Goal: Task Accomplishment & Management: Manage account settings

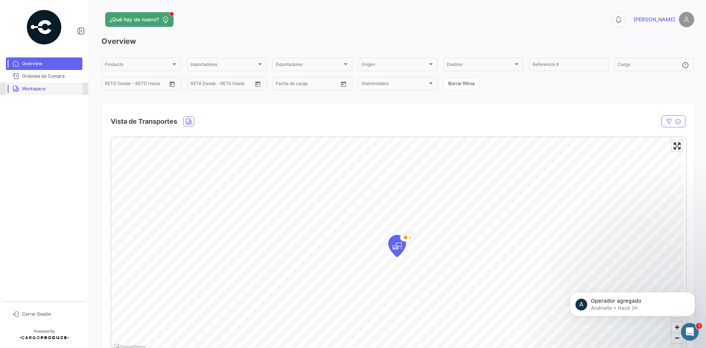
click at [41, 85] on link "Workspace" at bounding box center [44, 88] width 76 height 13
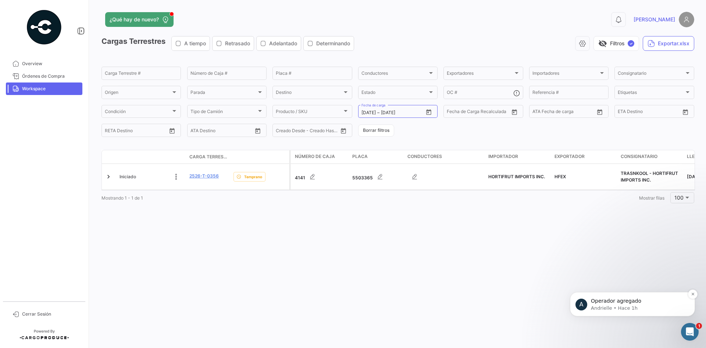
click at [627, 307] on p "Andrielle • Hace 1h" at bounding box center [638, 307] width 95 height 7
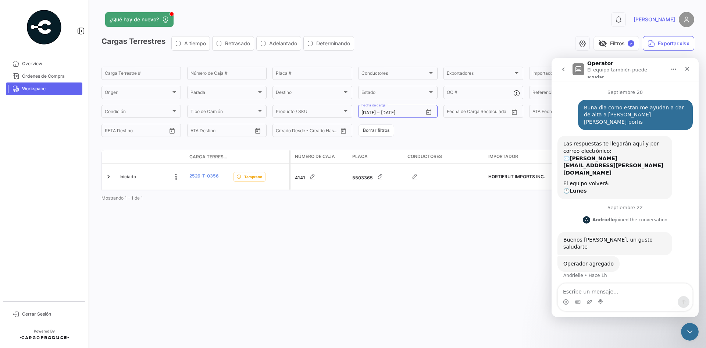
scroll to position [1, 0]
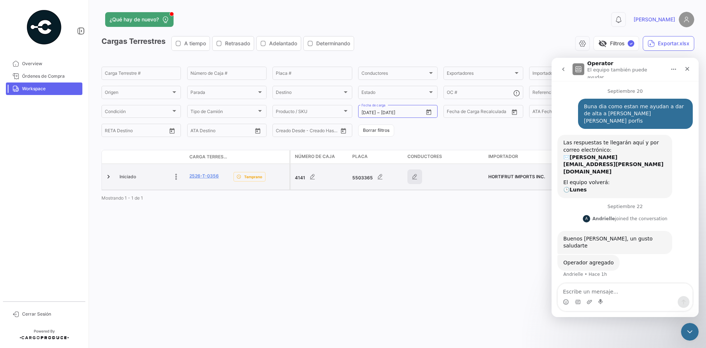
click at [414, 175] on icon "button" at bounding box center [414, 176] width 7 height 7
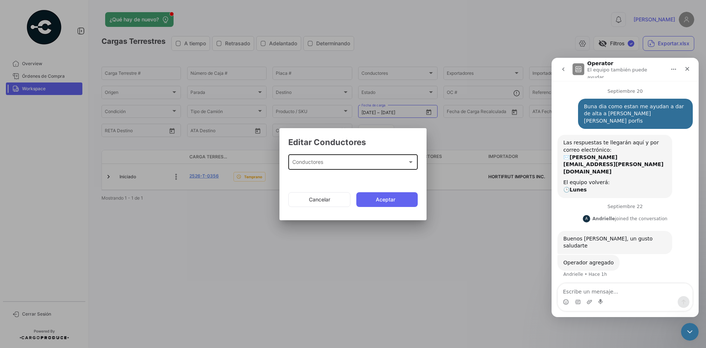
click at [345, 161] on div "Conductores" at bounding box center [349, 163] width 115 height 6
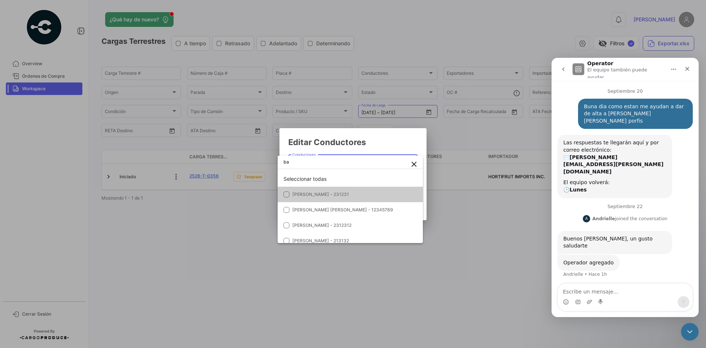
type input "b"
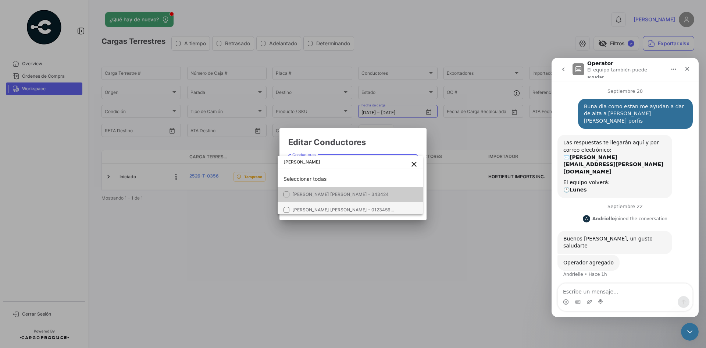
type input "jose lu"
click at [348, 207] on span "JOSE LUIS BAEZ SAUCEDO - 012345678" at bounding box center [344, 210] width 104 height 6
click at [385, 141] on div at bounding box center [353, 174] width 706 height 348
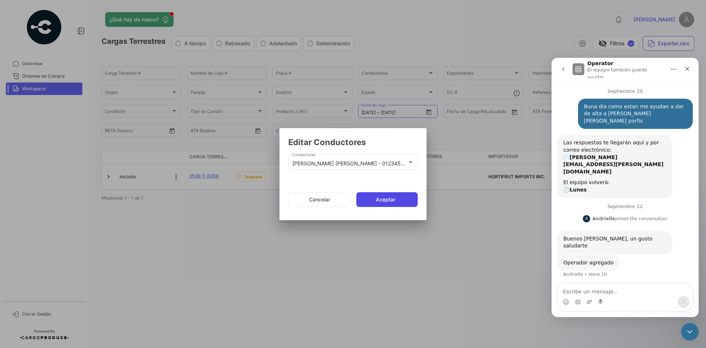
click at [381, 202] on button "Aceptar" at bounding box center [386, 199] width 61 height 15
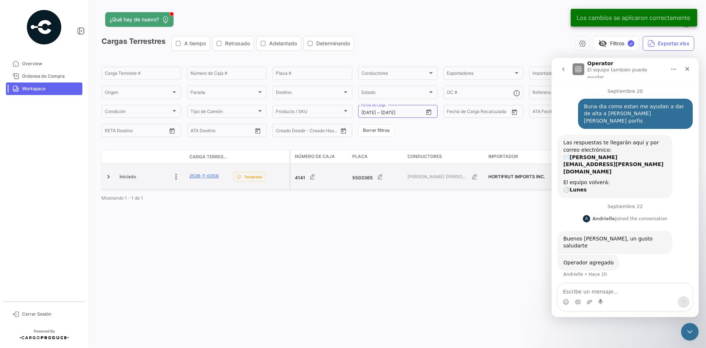
drag, startPoint x: 183, startPoint y: 176, endPoint x: 187, endPoint y: 176, distance: 4.4
click at [183, 176] on button at bounding box center [176, 176] width 15 height 15
click at [206, 177] on link "2526-T-0356" at bounding box center [203, 175] width 29 height 7
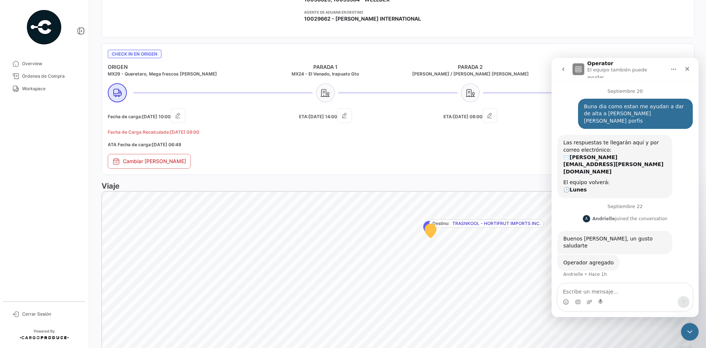
scroll to position [415, 0]
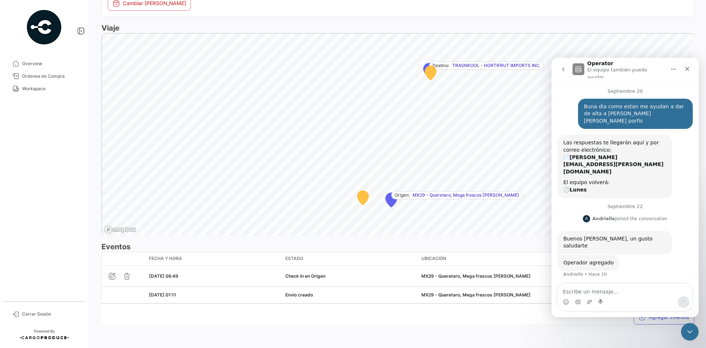
click at [316, 308] on div "Agregar Eventos" at bounding box center [397, 313] width 593 height 21
click at [685, 68] on icon "Cerrar" at bounding box center [687, 69] width 6 height 6
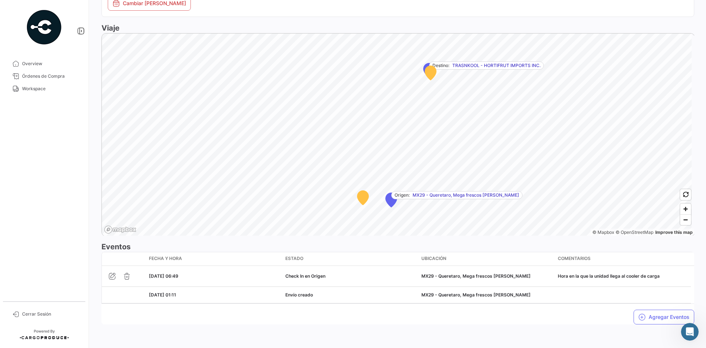
scroll to position [0, 0]
click at [653, 316] on button "Agregar Eventos" at bounding box center [664, 316] width 61 height 15
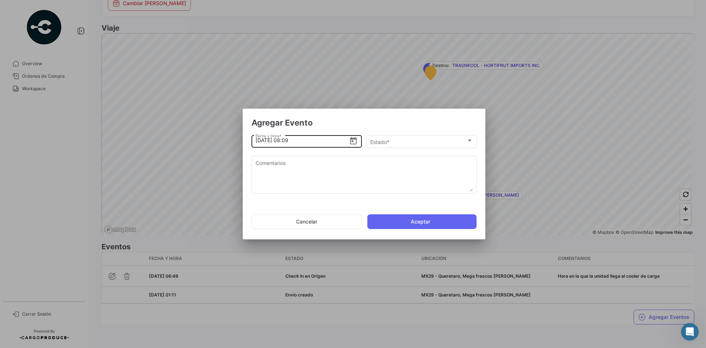
drag, startPoint x: 260, startPoint y: 140, endPoint x: 281, endPoint y: 136, distance: 21.7
click at [260, 140] on input "22/9/2025, 08:09" at bounding box center [303, 140] width 94 height 26
click at [286, 139] on input "21/9/2025, 08:09" at bounding box center [303, 140] width 94 height 26
type input "21/9/2025, 12:30"
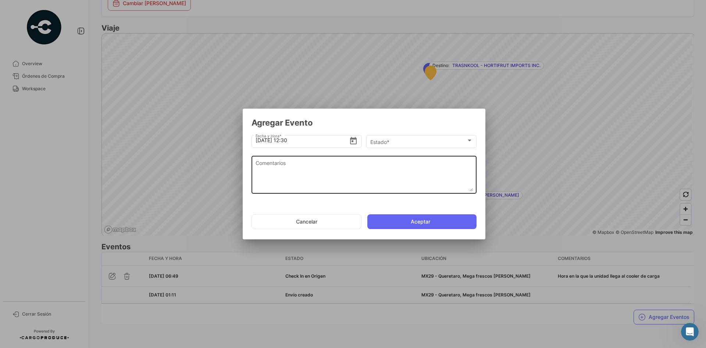
click at [314, 164] on textarea "Comentarios" at bounding box center [364, 175] width 217 height 32
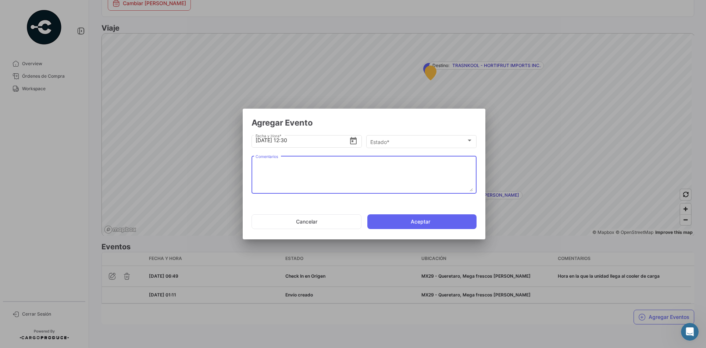
paste textarea "Hora en la que la unidad termina el proceso de carga"
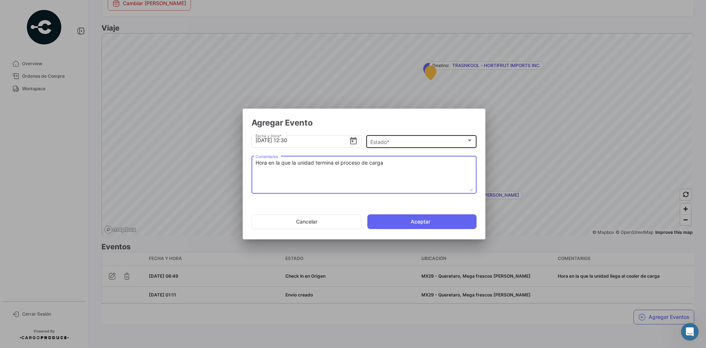
type textarea "Hora en la que la unidad termina el proceso de carga"
click at [432, 147] on div "Estado * Estado *" at bounding box center [421, 140] width 103 height 14
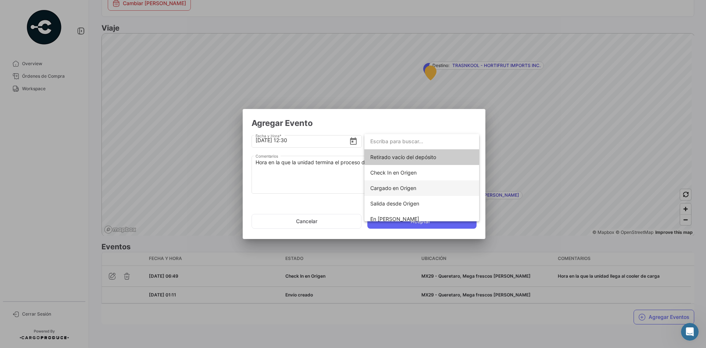
click at [408, 190] on span "Cargado en Origen" at bounding box center [393, 188] width 46 height 6
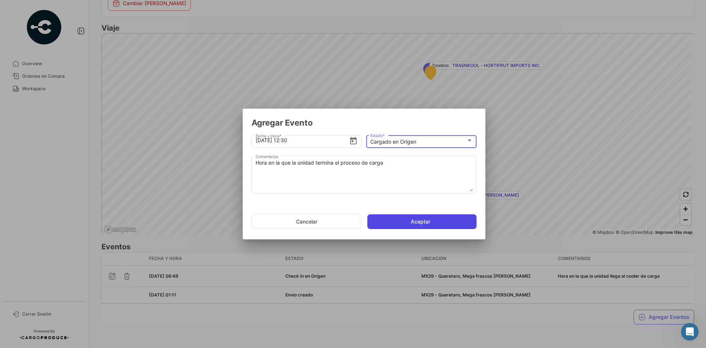
click at [412, 221] on button "Aceptar" at bounding box center [421, 221] width 109 height 15
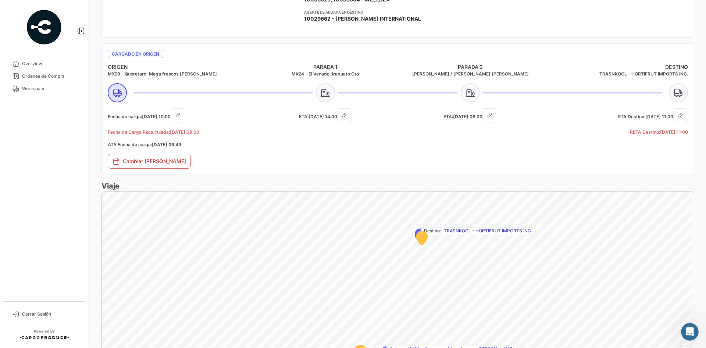
scroll to position [436, 0]
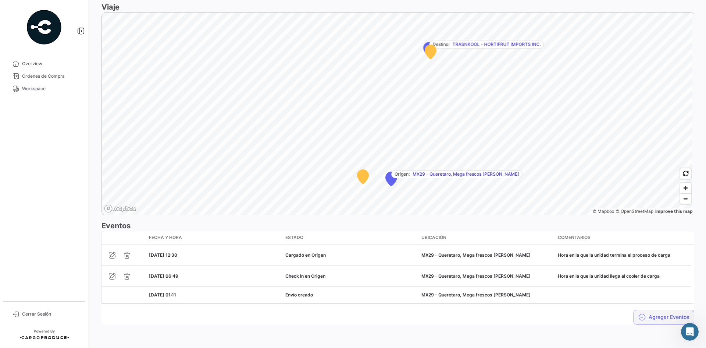
click at [653, 313] on button "Agregar Eventos" at bounding box center [664, 316] width 61 height 15
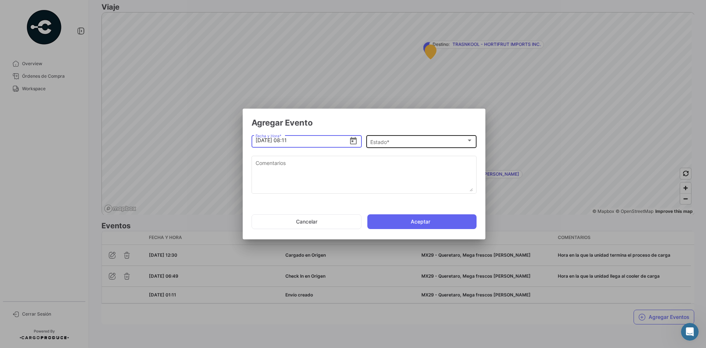
click at [424, 140] on div "Estado *" at bounding box center [418, 142] width 96 height 6
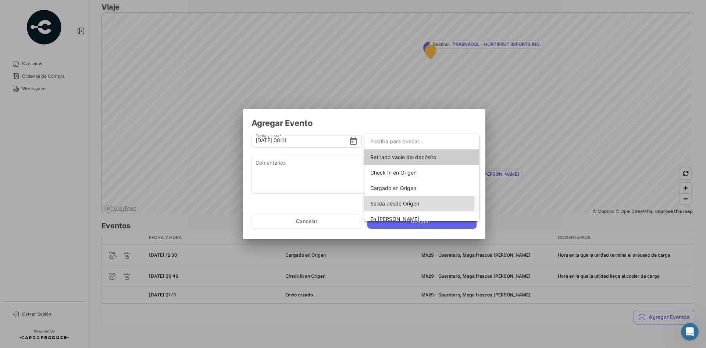
click at [412, 201] on span "Salida desde Origen" at bounding box center [394, 203] width 49 height 6
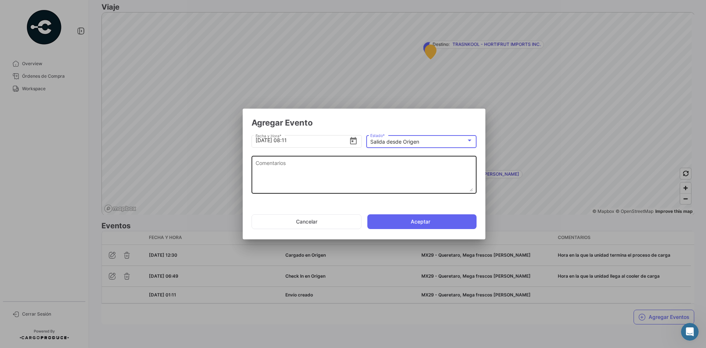
click at [340, 166] on textarea "Comentarios" at bounding box center [364, 175] width 217 height 32
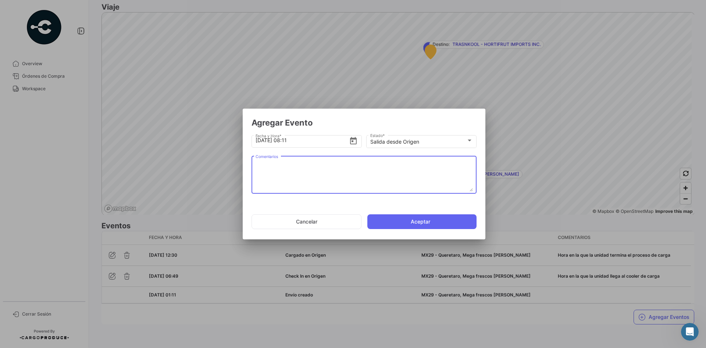
paste textarea "Hora en la que la unidad se retira del cooler"
type textarea "Hora en la que la unidad se retira del cooler"
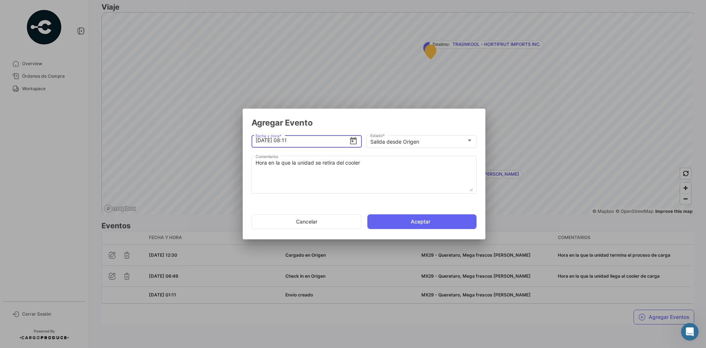
click at [262, 138] on input "22/9/2025, 08:11" at bounding box center [303, 140] width 94 height 26
click at [288, 139] on input "21/9/2025, 08:11" at bounding box center [303, 140] width 94 height 26
type input "21/9/2025, 12:40"
click at [403, 218] on button "Aceptar" at bounding box center [421, 221] width 109 height 15
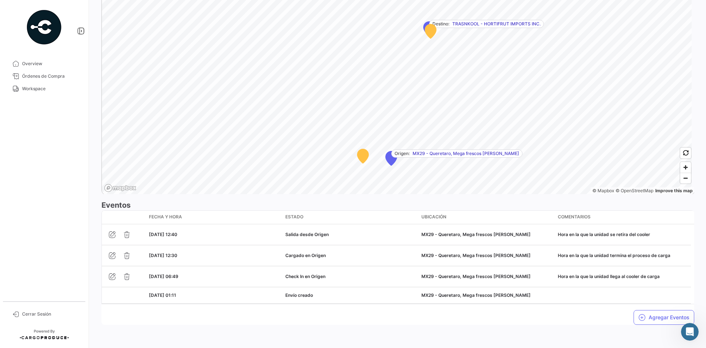
scroll to position [470, 0]
click at [638, 317] on icon "button" at bounding box center [641, 316] width 7 height 7
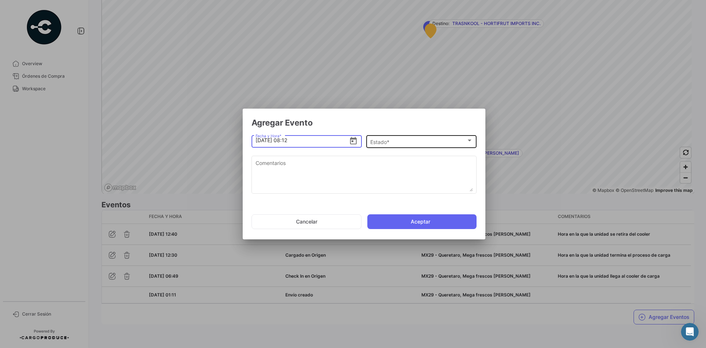
click at [395, 142] on div "Estado *" at bounding box center [418, 142] width 96 height 6
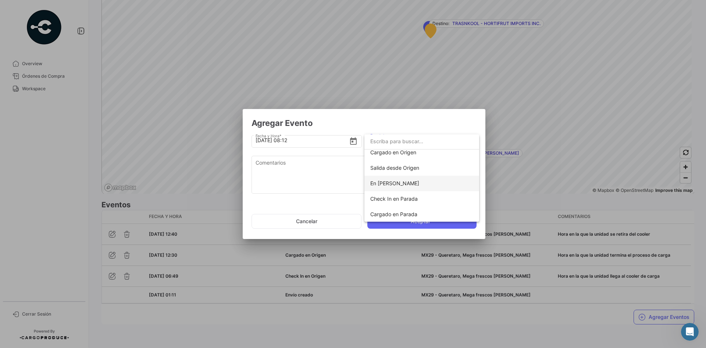
scroll to position [37, 0]
click at [421, 196] on span "Check In en Parada" at bounding box center [421, 197] width 103 height 15
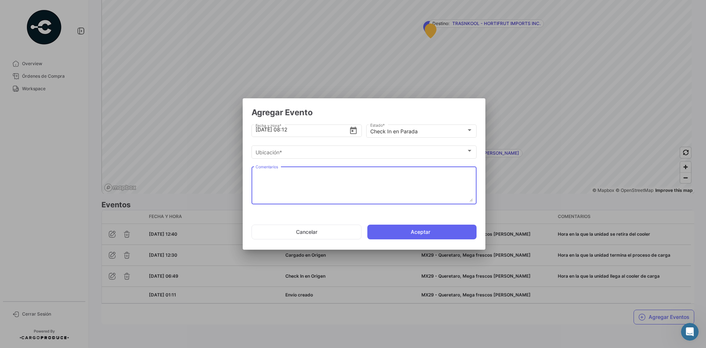
click at [337, 169] on textarea "Comentarios" at bounding box center [364, 185] width 217 height 32
paste textarea "Hora de llegada al 2do cooler de carga"
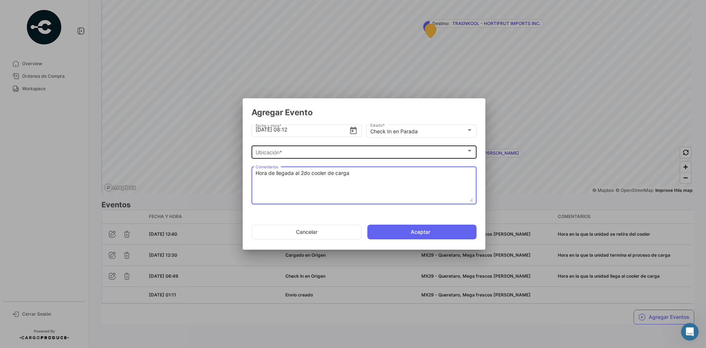
type textarea "Hora de llegada al 2do cooler de carga"
click at [315, 157] on div "Ubicación * Ubicación *" at bounding box center [364, 151] width 217 height 14
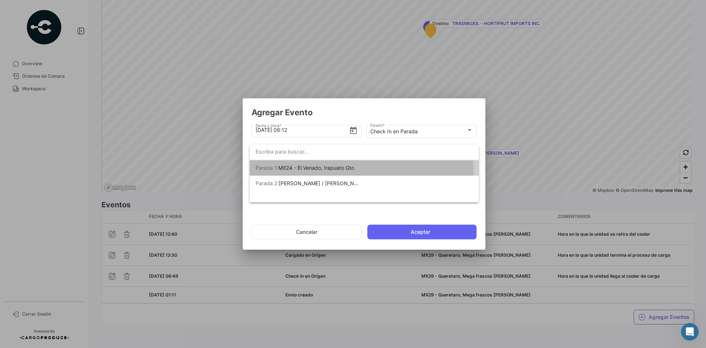
click at [342, 171] on span "Parada 1: MX24 - El Venado, Irapuato Gto" at bounding box center [307, 167] width 103 height 15
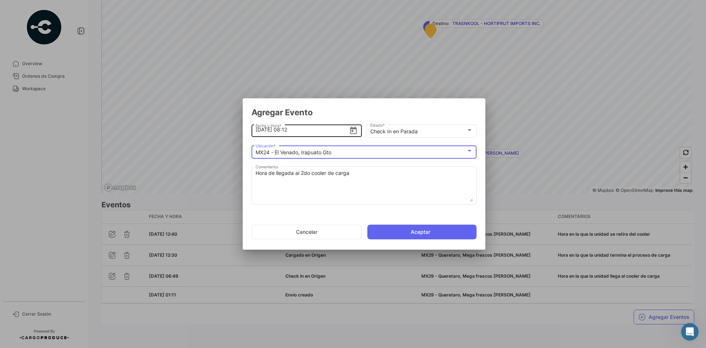
click at [258, 129] on input "22/9/2025, 08:12" at bounding box center [303, 130] width 94 height 26
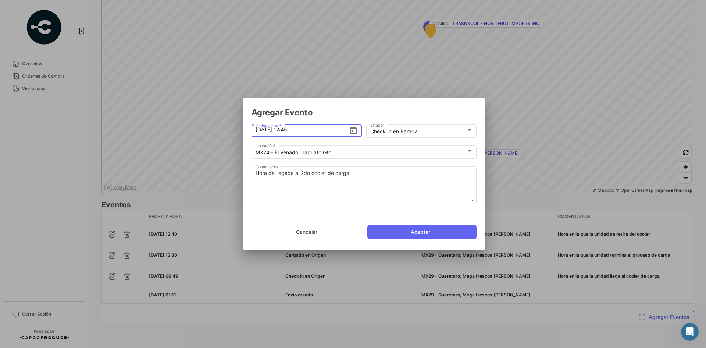
click at [287, 131] on input "21/9/2025, 12:45" at bounding box center [303, 130] width 94 height 26
click at [311, 128] on input "21/9/2025, 14:45" at bounding box center [303, 130] width 94 height 26
type input "21/9/2025, 14:29"
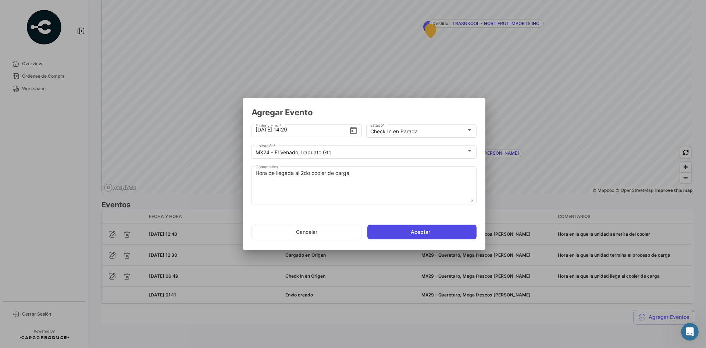
click at [403, 230] on button "Aceptar" at bounding box center [421, 231] width 109 height 15
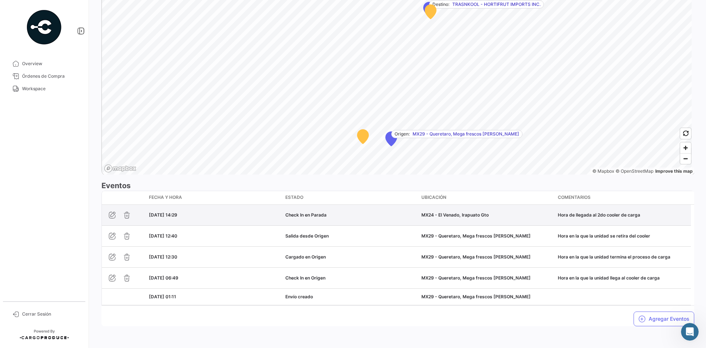
scroll to position [491, 0]
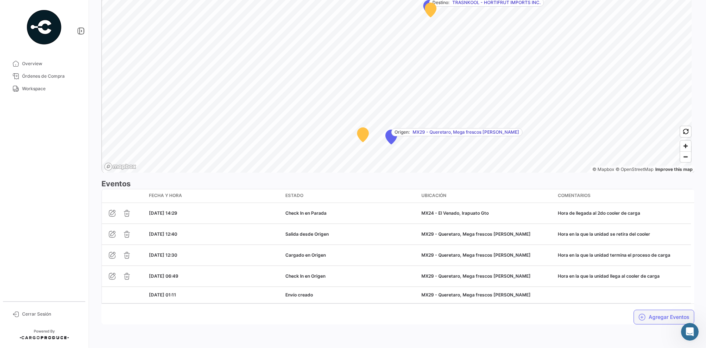
click at [664, 319] on button "Agregar Eventos" at bounding box center [664, 316] width 61 height 15
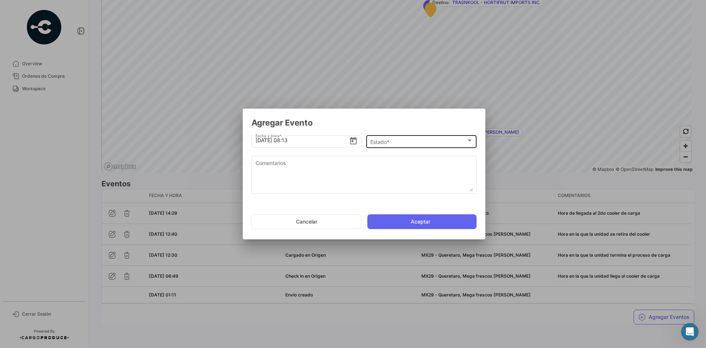
drag, startPoint x: 480, startPoint y: 138, endPoint x: 469, endPoint y: 140, distance: 11.2
click at [480, 138] on app-drop-down-list "Estado * Estado *" at bounding box center [424, 141] width 116 height 7
click at [468, 140] on div at bounding box center [470, 140] width 4 height 2
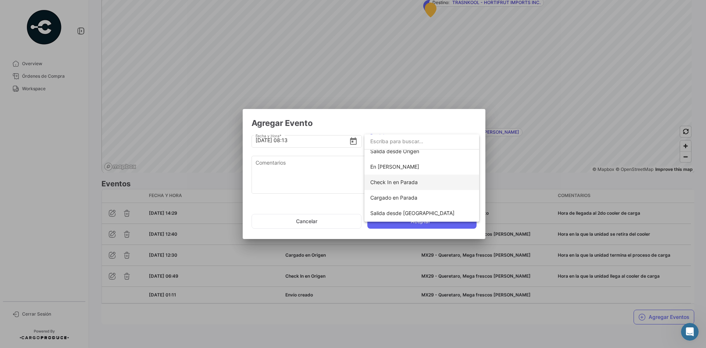
scroll to position [74, 0]
click at [414, 178] on span "Cargado en Parada" at bounding box center [393, 176] width 47 height 6
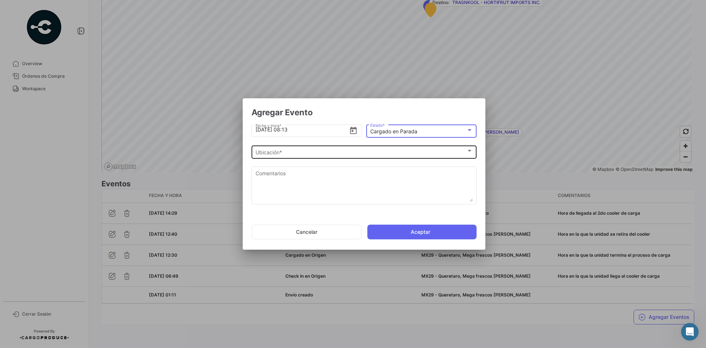
click at [304, 157] on div "Ubicación * Ubicación *" at bounding box center [364, 151] width 217 height 14
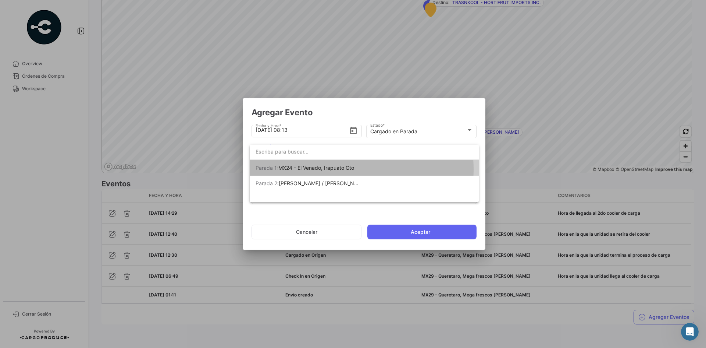
click at [336, 169] on span "MX24 - El Venado, Irapuato Gto" at bounding box center [316, 167] width 76 height 6
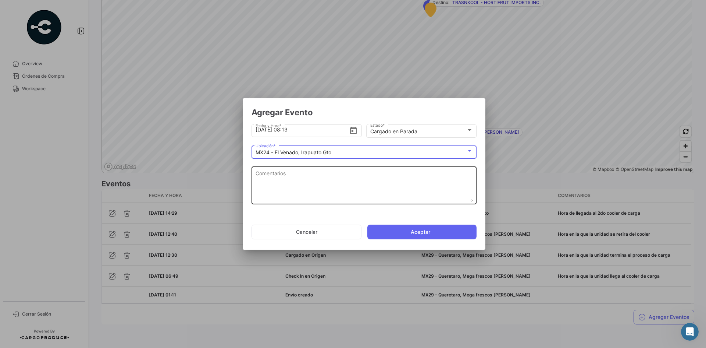
click at [329, 185] on textarea "Comentarios" at bounding box center [364, 185] width 217 height 32
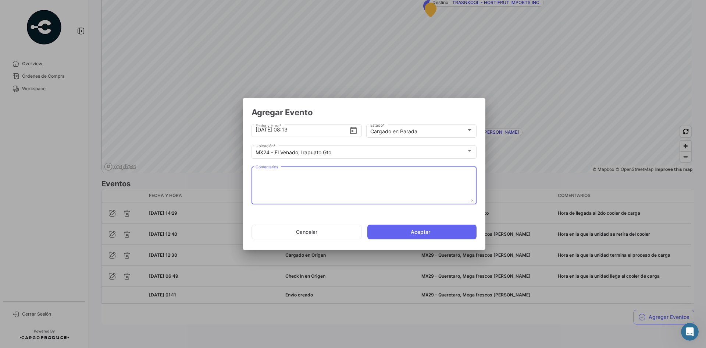
paste textarea "Hora en la que termina carga en el 2do cooler"
type textarea "Hora en la que termina carga en el 2do cooler"
click at [395, 230] on button "Aceptar" at bounding box center [421, 231] width 109 height 15
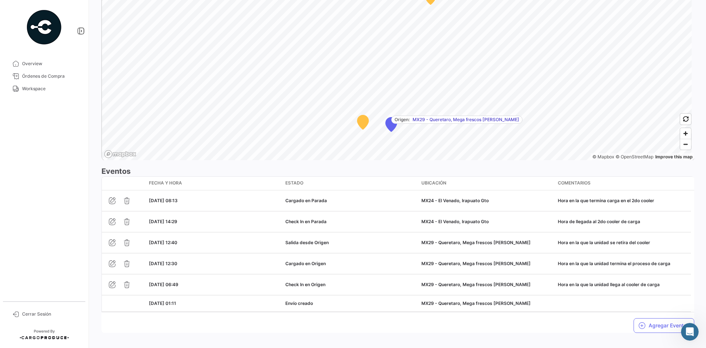
scroll to position [512, 0]
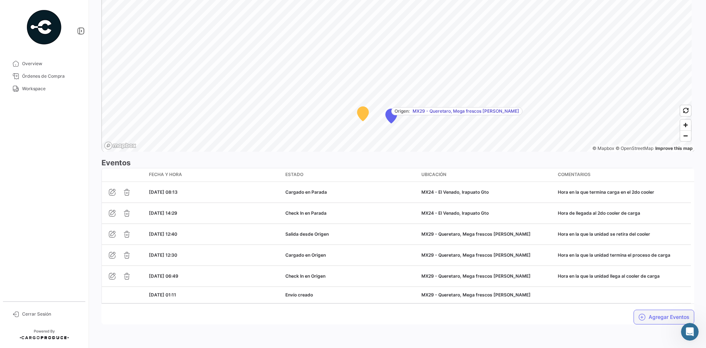
click at [649, 313] on button "Agregar Eventos" at bounding box center [664, 316] width 61 height 15
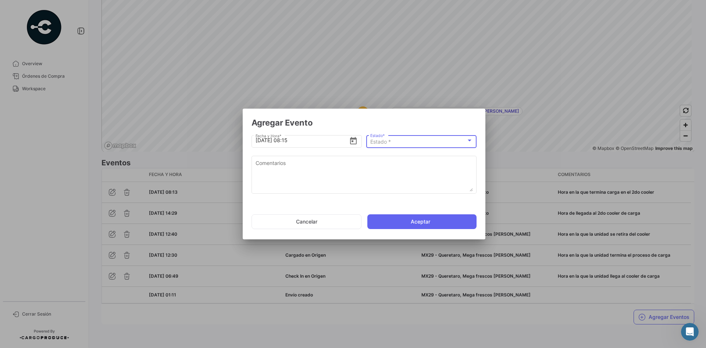
click at [392, 142] on div "Estado *" at bounding box center [418, 142] width 96 height 6
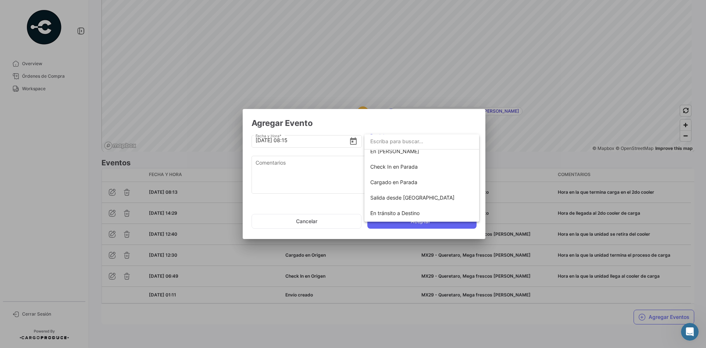
scroll to position [56, 0]
click at [410, 214] on span "Salida desde [GEOGRAPHIC_DATA]" at bounding box center [421, 209] width 103 height 15
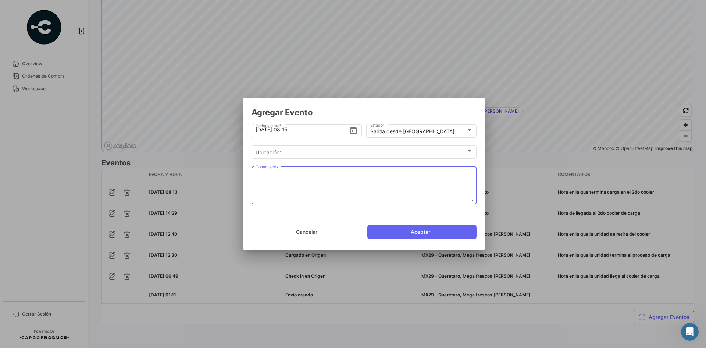
click at [349, 184] on textarea "Comentarios" at bounding box center [364, 185] width 217 height 32
paste textarea "Hora en la que se retira del cooler"
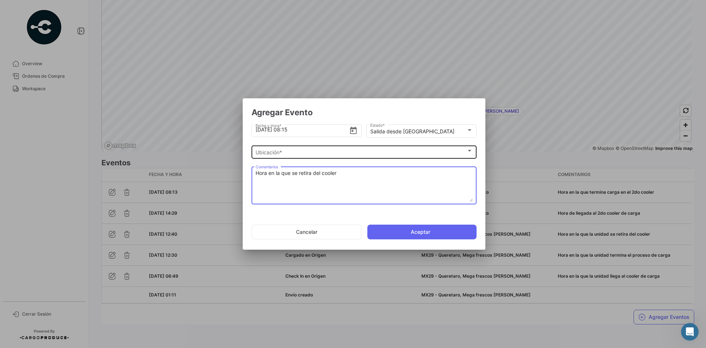
type textarea "Hora en la que se retira del cooler"
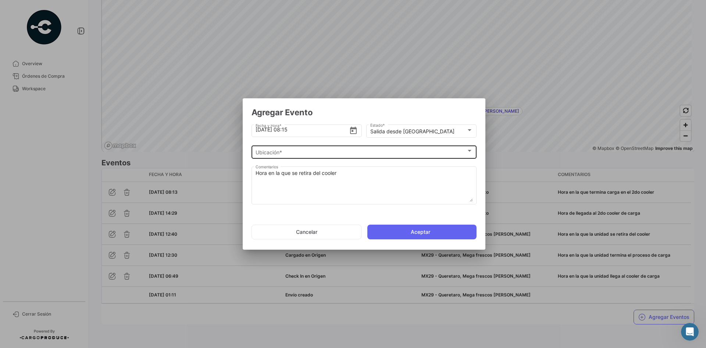
click at [333, 156] on div "Ubicación * Ubicación *" at bounding box center [364, 151] width 217 height 14
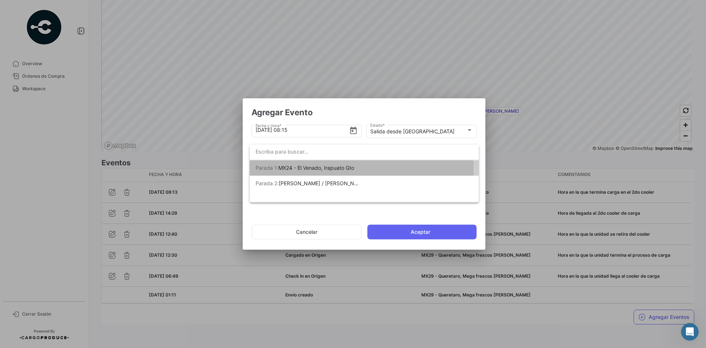
click at [337, 168] on span "MX24 - El Venado, Irapuato Gto" at bounding box center [316, 167] width 76 height 6
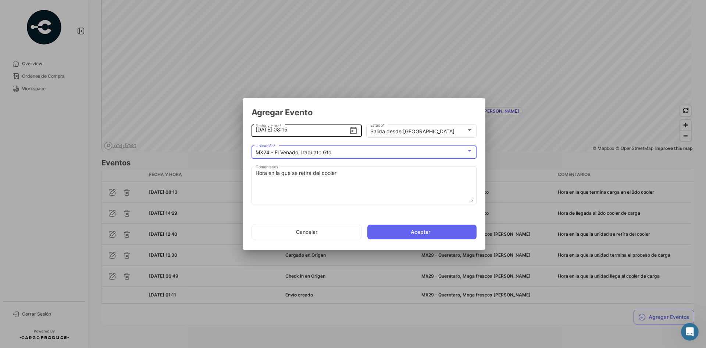
click at [261, 130] on input "22/9/2025, 08:15" at bounding box center [303, 130] width 94 height 26
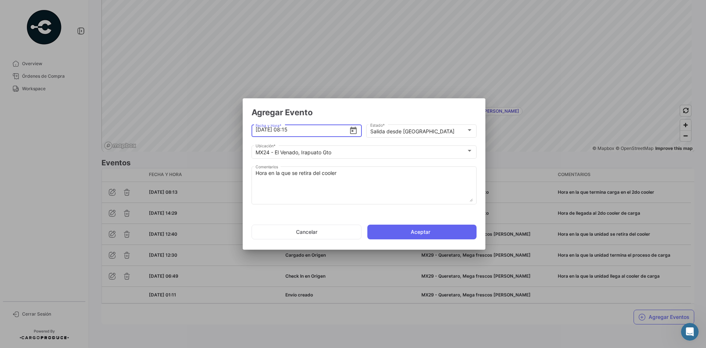
click at [289, 128] on input "21/9/2025, 08:15" at bounding box center [303, 130] width 94 height 26
type input "21/9/2025, 17:19"
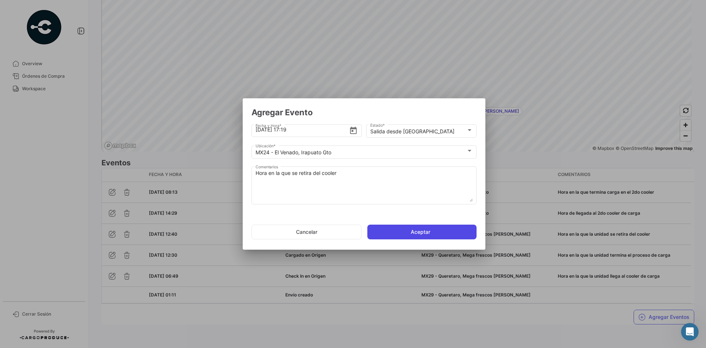
click at [388, 232] on button "Aceptar" at bounding box center [421, 231] width 109 height 15
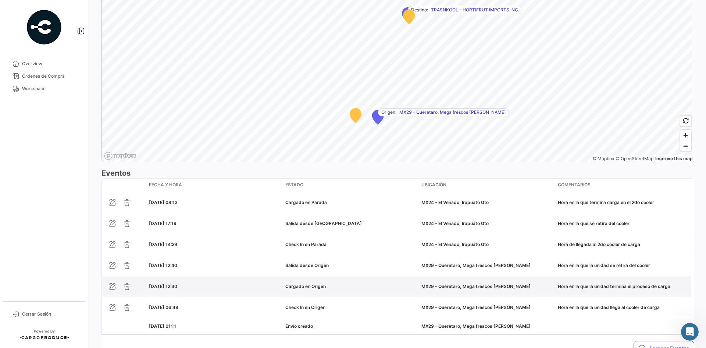
scroll to position [532, 0]
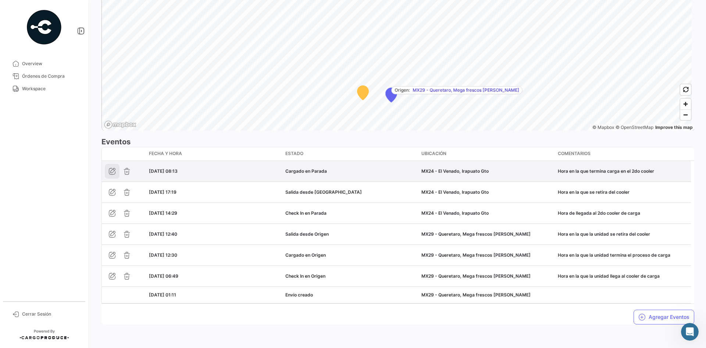
click at [111, 170] on icon "button" at bounding box center [111, 170] width 7 height 7
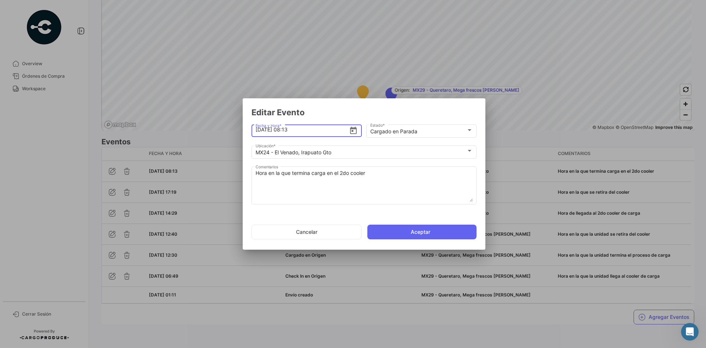
click at [261, 129] on input "22/9/2025, 08:13" at bounding box center [303, 130] width 94 height 26
click at [301, 132] on input "21/9/2025, 17:13" at bounding box center [303, 130] width 94 height 26
type input "21/9/2025, 17:00"
click at [411, 231] on button "Aceptar" at bounding box center [421, 231] width 109 height 15
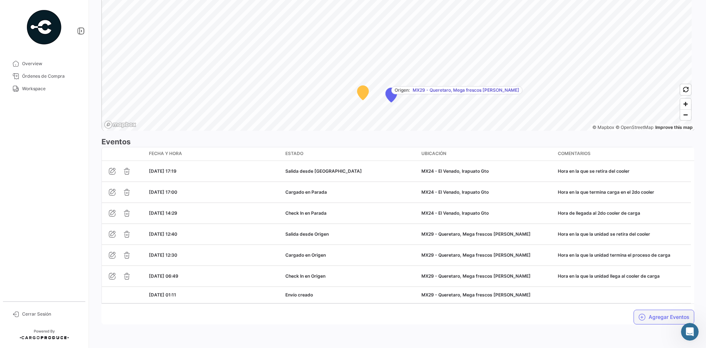
click at [656, 314] on button "Agregar Eventos" at bounding box center [664, 316] width 61 height 15
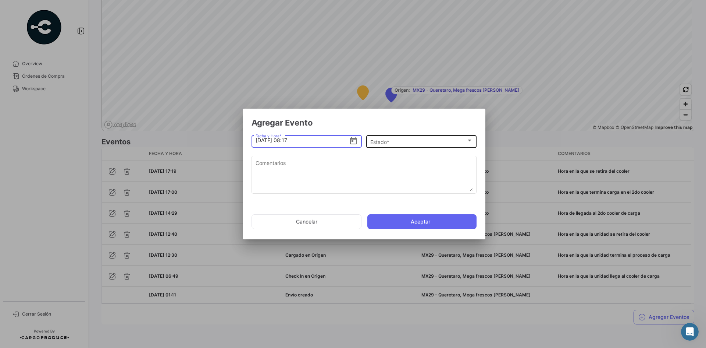
click at [407, 135] on div "Estado * Estado *" at bounding box center [421, 140] width 103 height 14
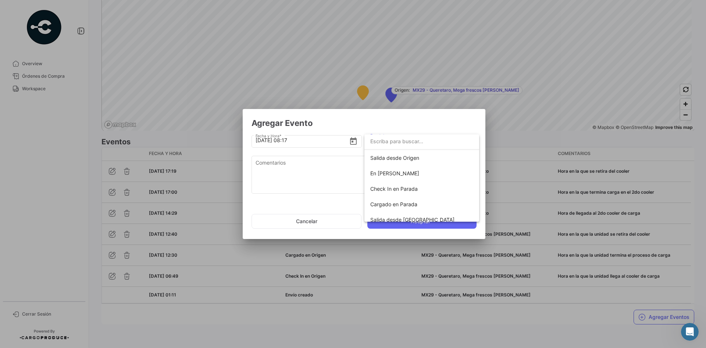
scroll to position [74, 0]
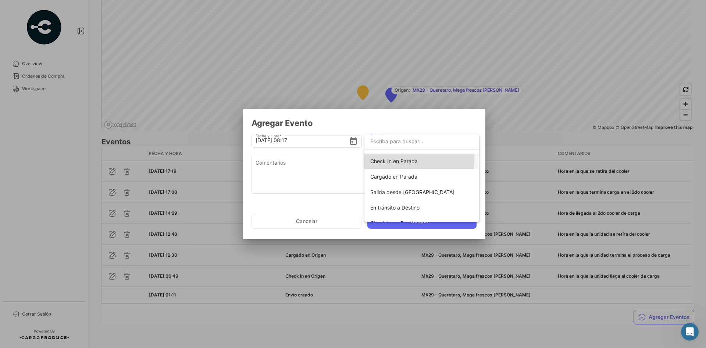
click at [406, 158] on span "Check In en Parada" at bounding box center [393, 161] width 47 height 6
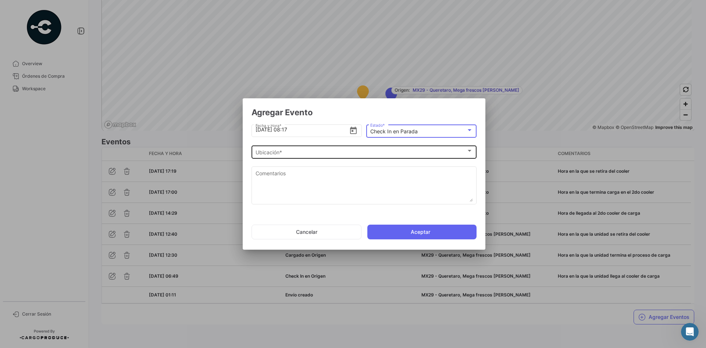
click at [279, 156] on div "Ubicación * Ubicación *" at bounding box center [364, 151] width 217 height 14
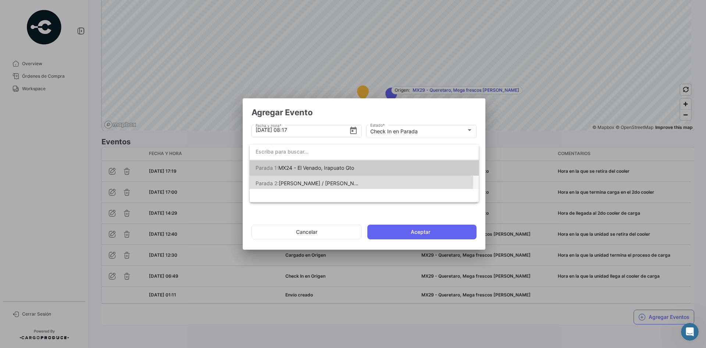
click at [302, 183] on span "[PERSON_NAME] / [PERSON_NAME] [PERSON_NAME]" at bounding box center [344, 183] width 131 height 6
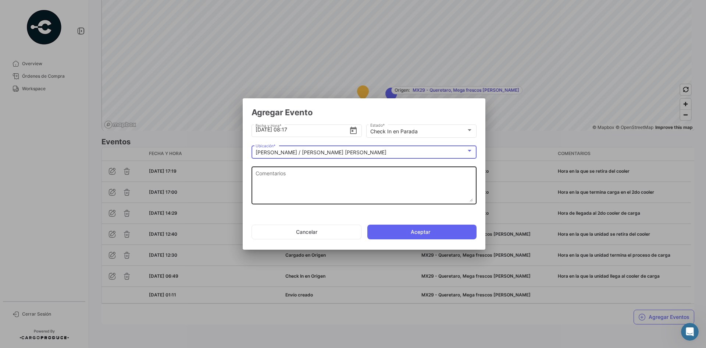
click at [292, 184] on textarea "Comentarios" at bounding box center [364, 185] width 217 height 32
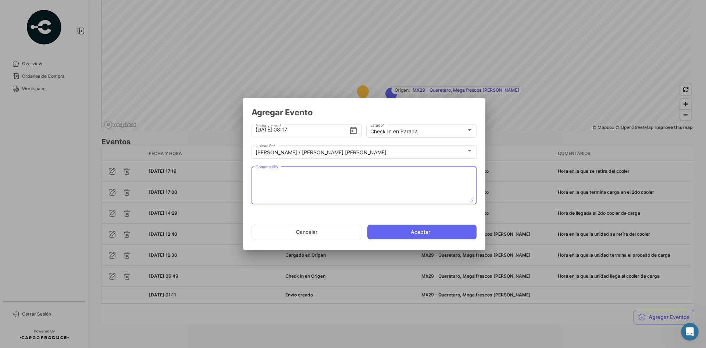
paste textarea "Hora de llegada a frontera"
type textarea "Hora de llegada a frontera"
click at [407, 231] on button "Aceptar" at bounding box center [421, 231] width 109 height 15
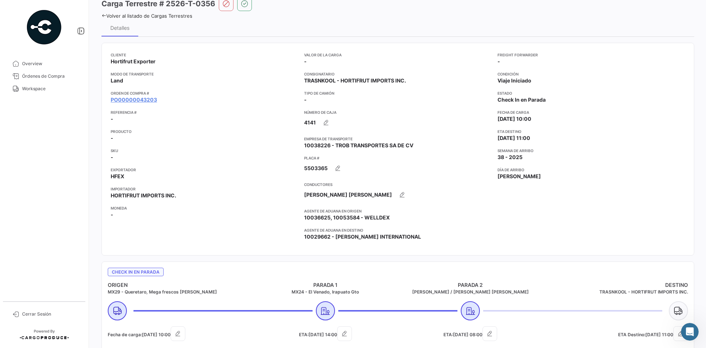
scroll to position [39, 0]
click at [146, 101] on link "PO00000043203" at bounding box center [134, 100] width 46 height 7
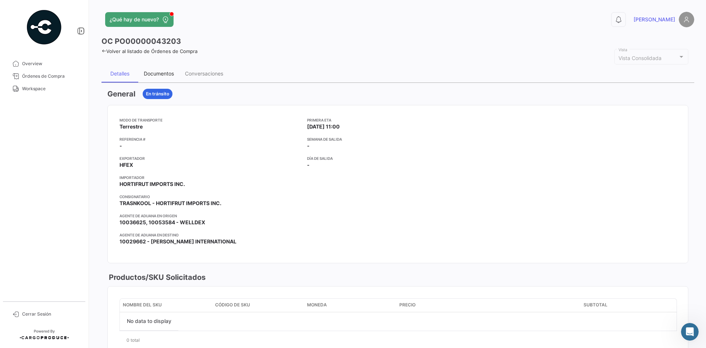
click at [162, 65] on div "Documentos" at bounding box center [158, 74] width 41 height 18
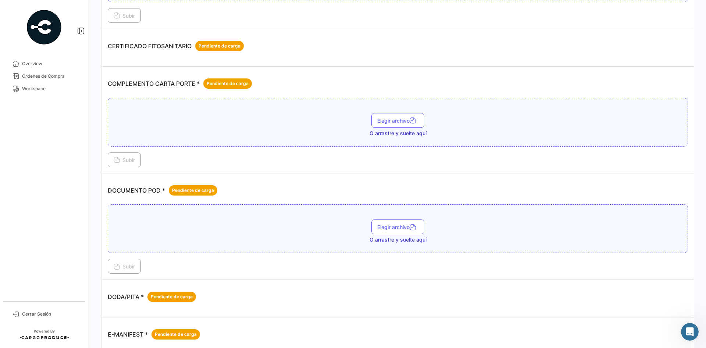
scroll to position [147, 0]
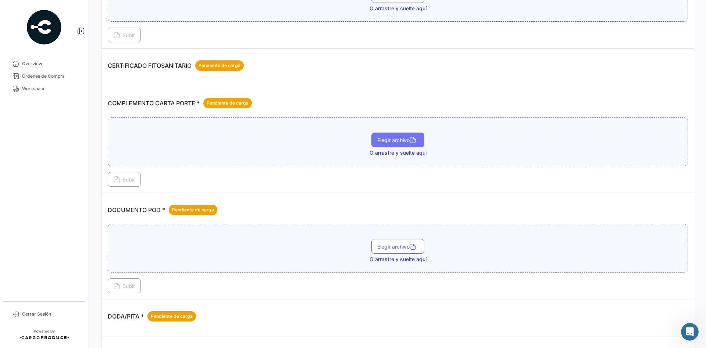
click at [394, 142] on span "Elegir archivo" at bounding box center [397, 140] width 41 height 6
click at [137, 181] on button "Subir" at bounding box center [124, 179] width 33 height 15
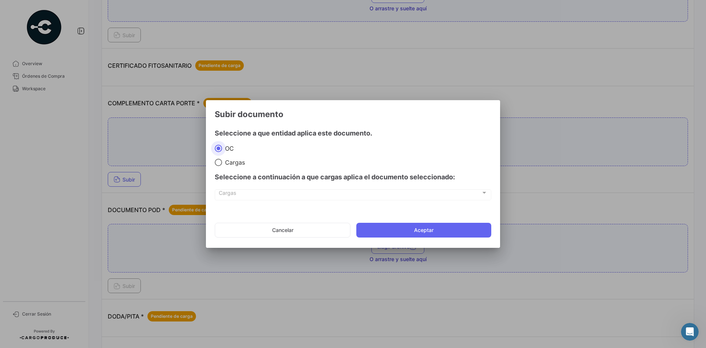
click at [228, 158] on mat-radio-button "Cargas" at bounding box center [353, 162] width 277 height 8
click at [233, 162] on span "Cargas" at bounding box center [233, 161] width 23 height 7
click at [222, 162] on input "Cargas" at bounding box center [218, 161] width 7 height 7
radio input "true"
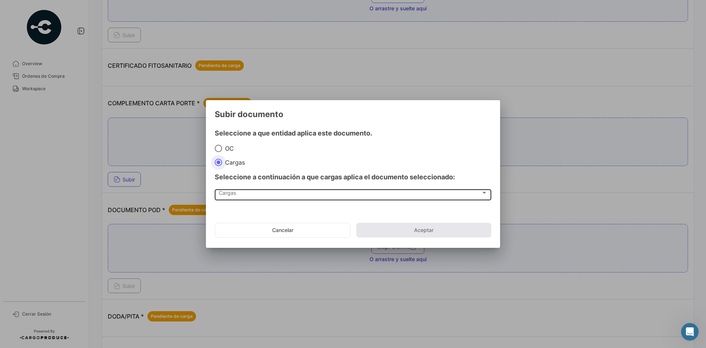
click at [246, 190] on div "Cargas Cargas" at bounding box center [353, 194] width 269 height 13
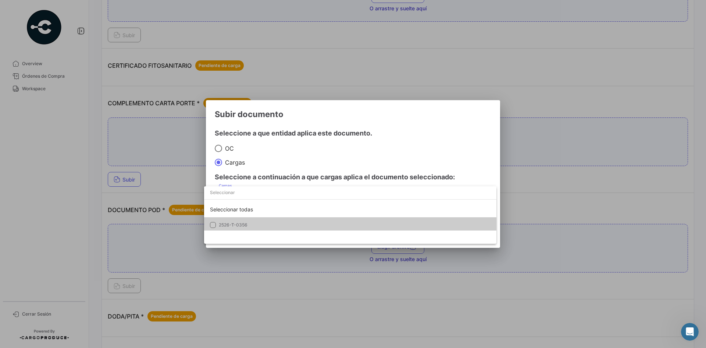
click at [250, 224] on span "2526-T-0356" at bounding box center [270, 224] width 103 height 7
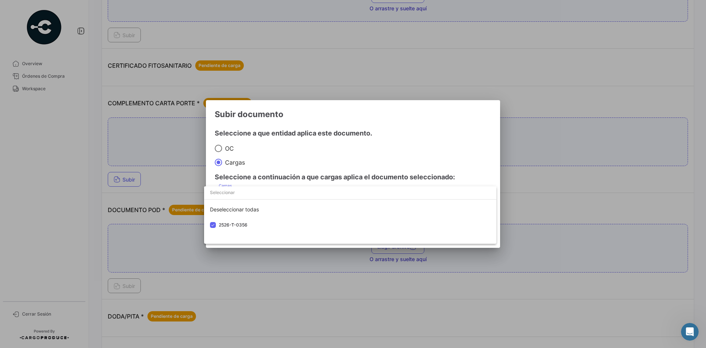
click at [428, 125] on div at bounding box center [353, 174] width 706 height 348
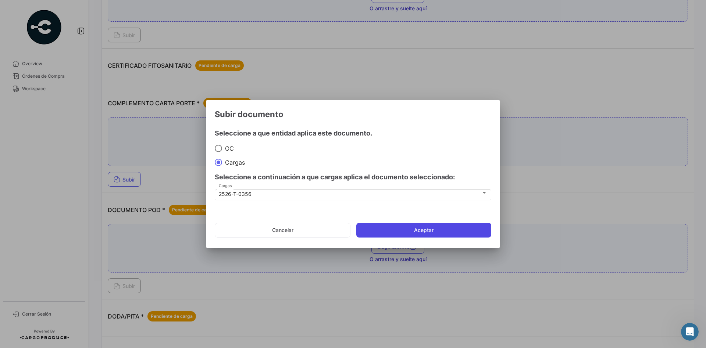
click at [423, 231] on button "Aceptar" at bounding box center [423, 229] width 135 height 15
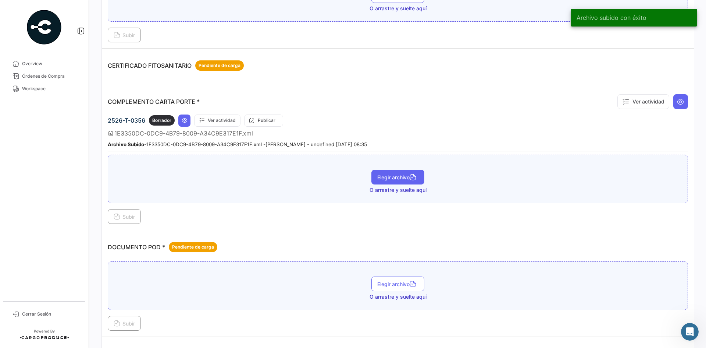
click at [392, 179] on span "Elegir archivo" at bounding box center [397, 177] width 41 height 6
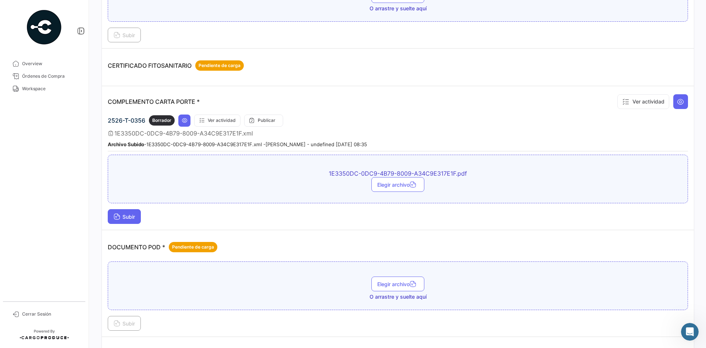
click at [128, 216] on span "Subir" at bounding box center [124, 216] width 21 height 6
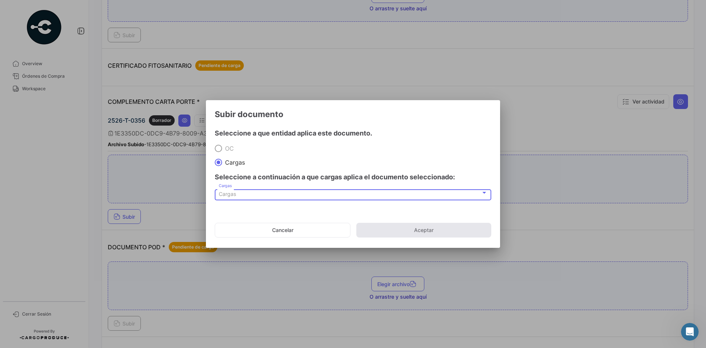
click at [254, 192] on div "Cargas" at bounding box center [350, 194] width 262 height 6
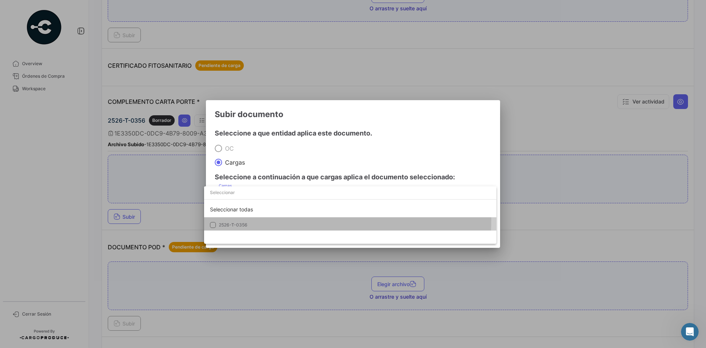
click at [257, 220] on mat-option "2526-T-0356" at bounding box center [350, 224] width 292 height 15
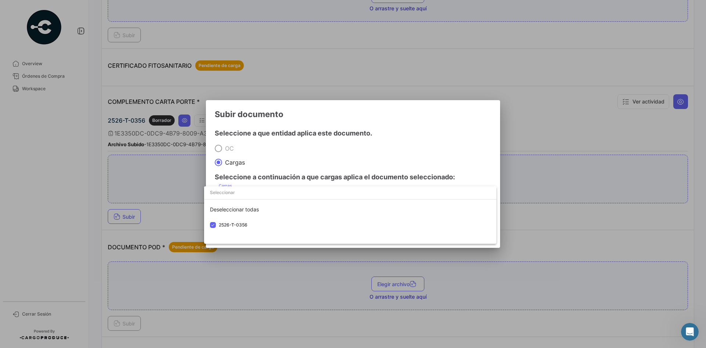
click at [386, 117] on div at bounding box center [353, 174] width 706 height 348
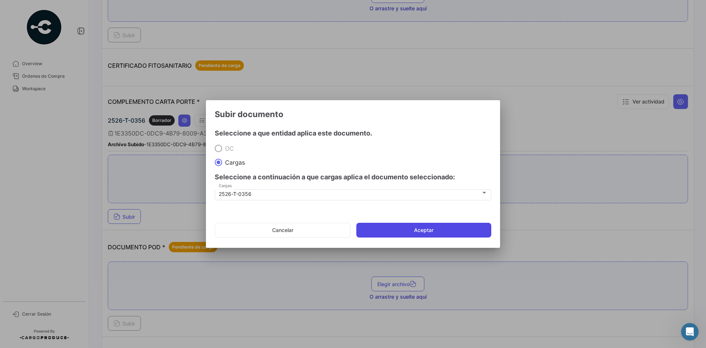
click at [401, 232] on button "Aceptar" at bounding box center [423, 229] width 135 height 15
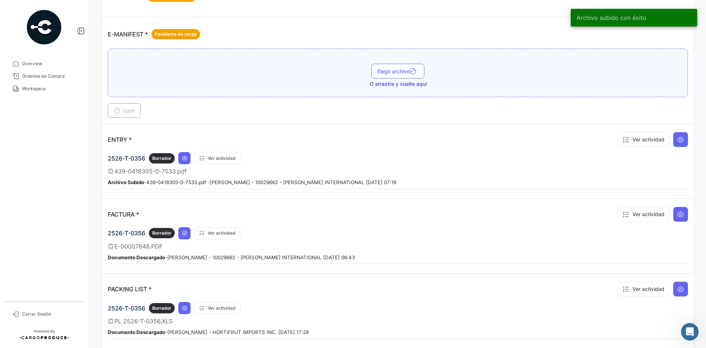
scroll to position [515, 0]
click at [678, 141] on icon at bounding box center [680, 138] width 7 height 7
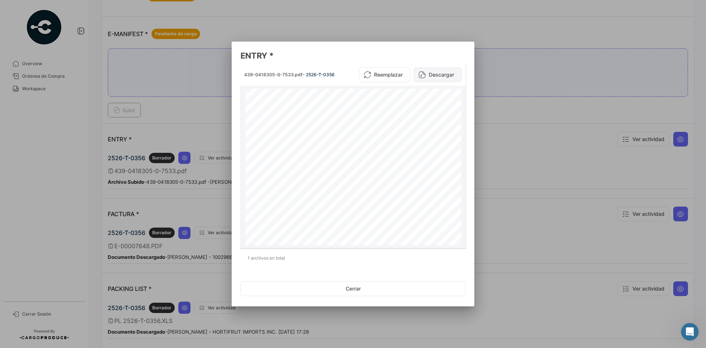
click at [438, 76] on button "Descargar" at bounding box center [438, 74] width 48 height 15
click at [491, 108] on div at bounding box center [353, 174] width 706 height 348
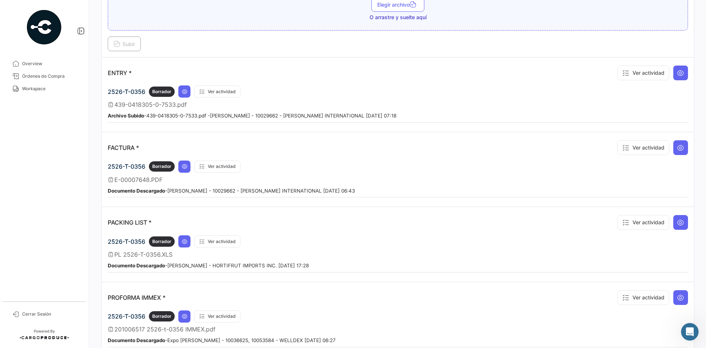
scroll to position [588, 0]
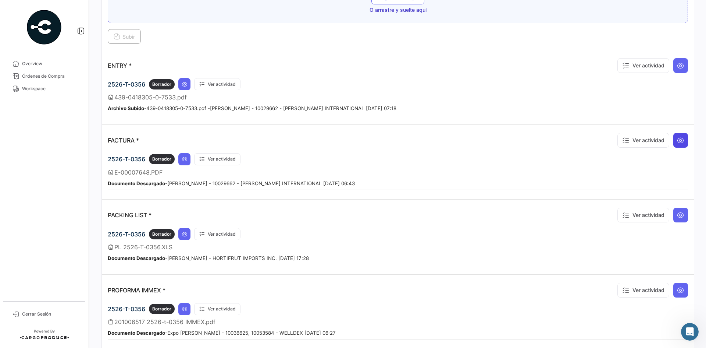
click at [677, 140] on icon at bounding box center [680, 139] width 7 height 7
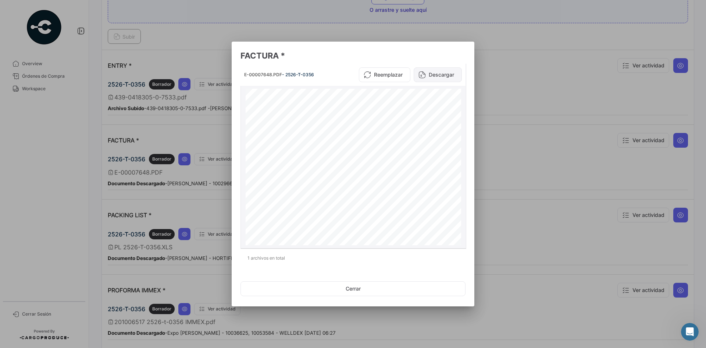
click at [439, 74] on button "Descargar" at bounding box center [438, 74] width 48 height 15
click at [507, 125] on div at bounding box center [353, 174] width 706 height 348
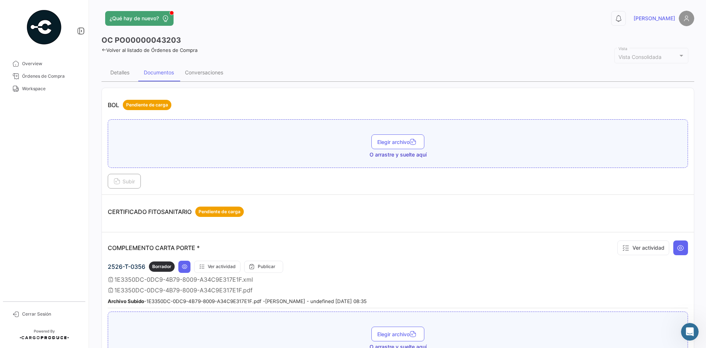
scroll to position [0, 0]
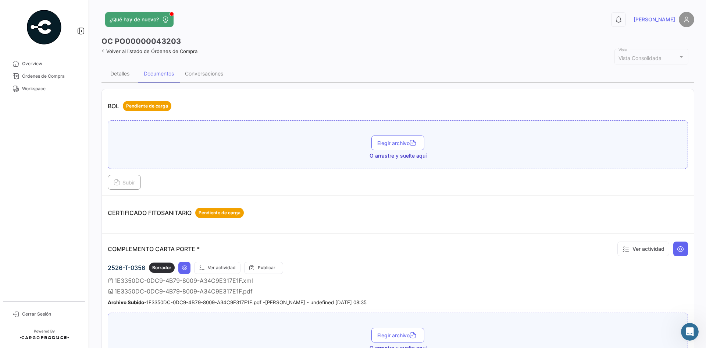
click at [102, 52] on icon at bounding box center [103, 51] width 5 height 5
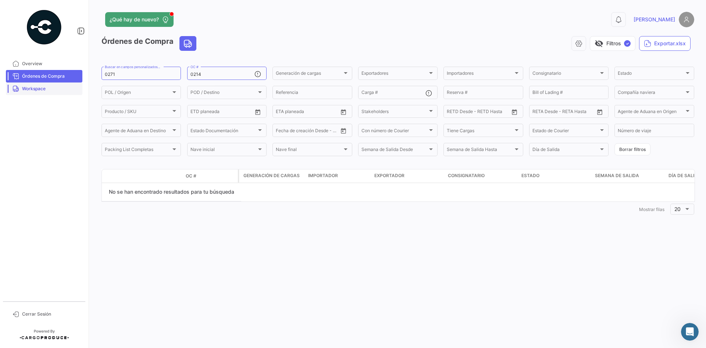
drag, startPoint x: 60, startPoint y: 88, endPoint x: 64, endPoint y: 88, distance: 3.8
click at [60, 88] on span "Workspace" at bounding box center [50, 88] width 57 height 7
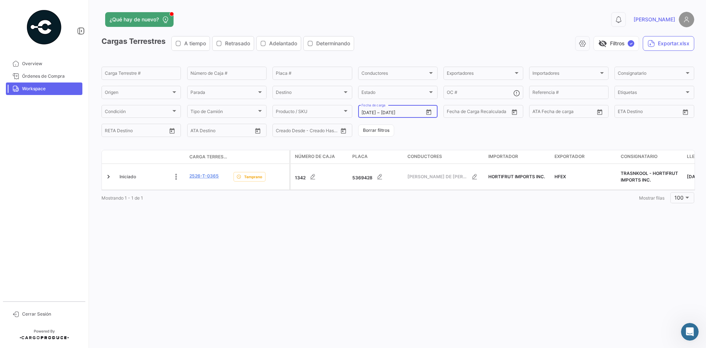
click at [427, 113] on icon "Open calendar" at bounding box center [428, 112] width 7 height 7
click at [459, 202] on div "21" at bounding box center [458, 201] width 12 height 13
type input "[DATE]"
click at [459, 202] on div "21" at bounding box center [458, 201] width 12 height 13
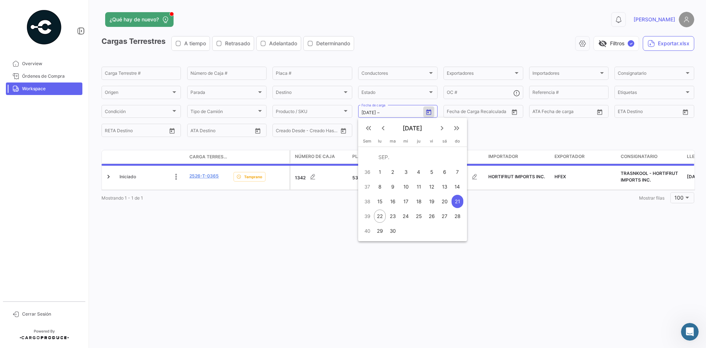
type input "[DATE]"
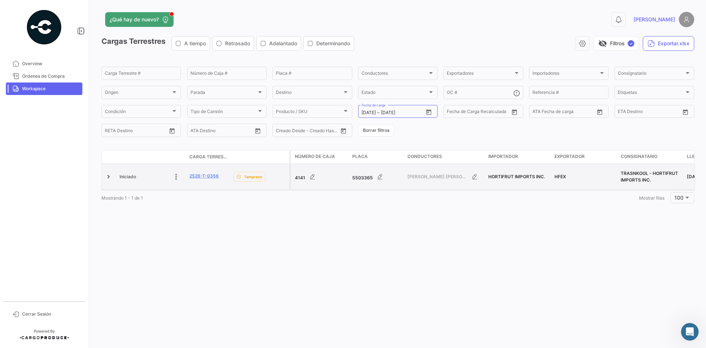
drag, startPoint x: 223, startPoint y: 175, endPoint x: 189, endPoint y: 176, distance: 34.2
click at [189, 176] on datatable-body-cell "2526-T-0356" at bounding box center [208, 177] width 44 height 26
copy link "2526-T-0356"
click at [211, 178] on link "2526-T-0356" at bounding box center [203, 175] width 29 height 7
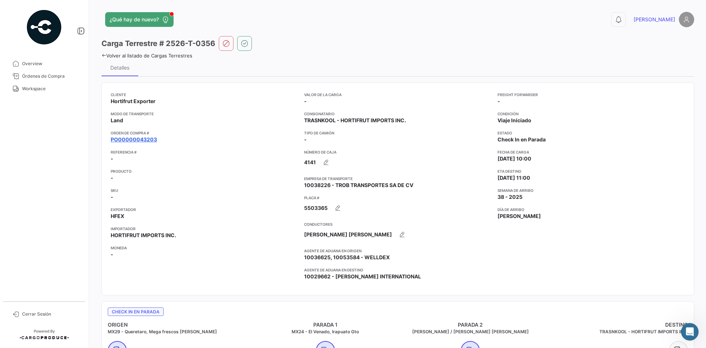
click at [134, 138] on link "PO00000043203" at bounding box center [134, 139] width 46 height 7
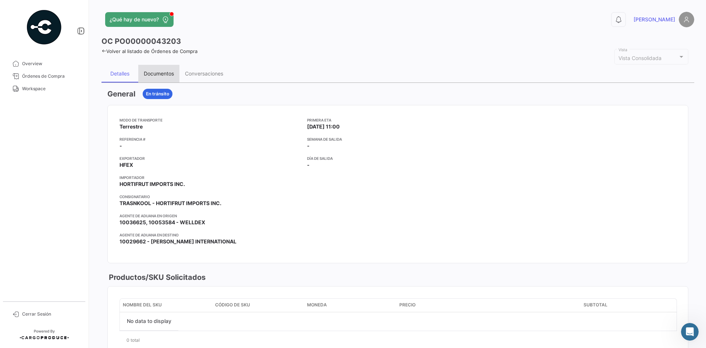
drag, startPoint x: 152, startPoint y: 76, endPoint x: 156, endPoint y: 76, distance: 4.1
click at [153, 76] on div "Documentos" at bounding box center [159, 73] width 30 height 6
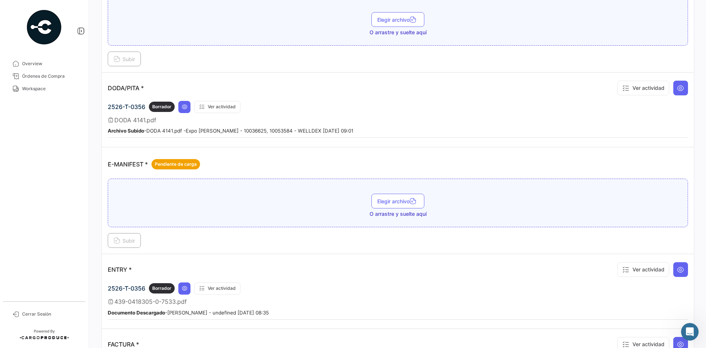
scroll to position [441, 0]
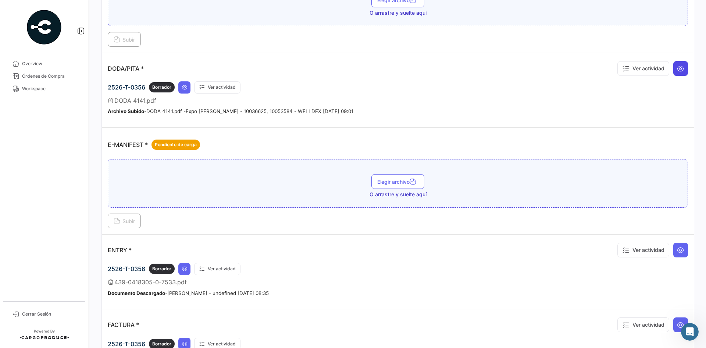
click at [673, 70] on button at bounding box center [680, 68] width 15 height 15
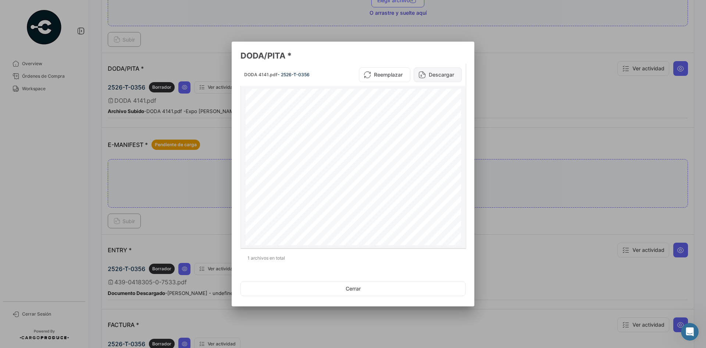
click at [440, 73] on button "Descargar" at bounding box center [438, 74] width 48 height 15
click at [538, 119] on div at bounding box center [353, 174] width 706 height 348
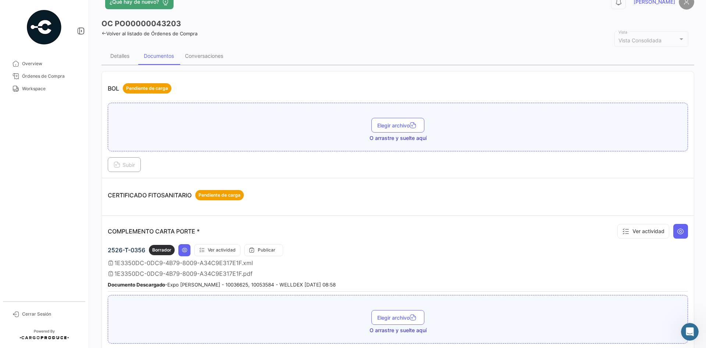
scroll to position [0, 0]
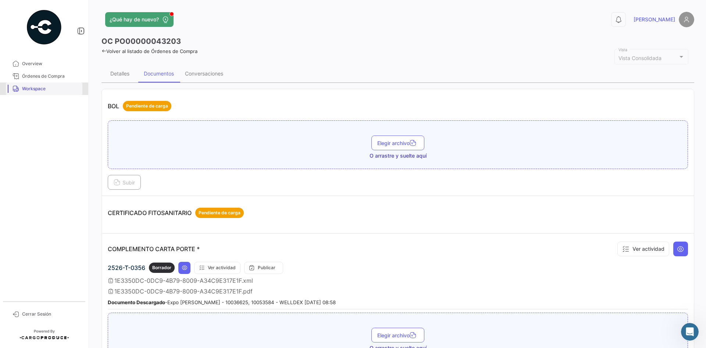
click at [44, 91] on span "Workspace" at bounding box center [50, 88] width 57 height 7
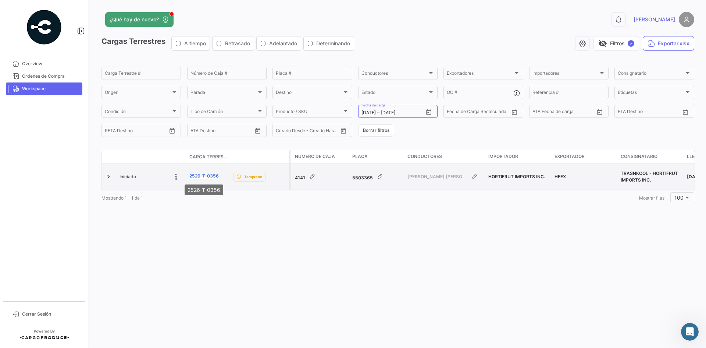
click at [205, 175] on link "2526-T-0356" at bounding box center [203, 175] width 29 height 7
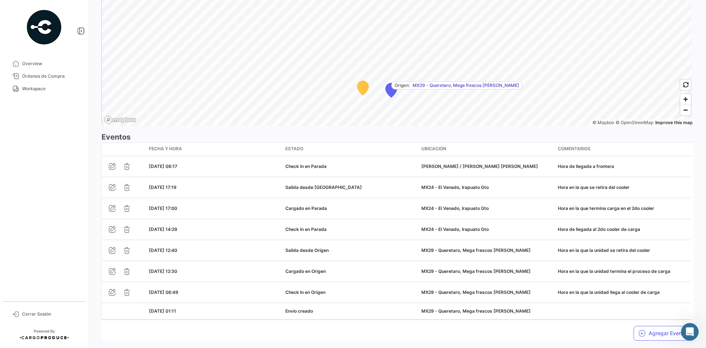
scroll to position [553, 0]
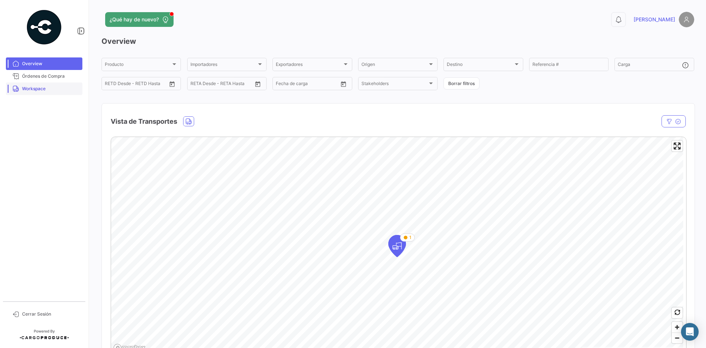
click at [32, 90] on span "Workspace" at bounding box center [50, 88] width 57 height 7
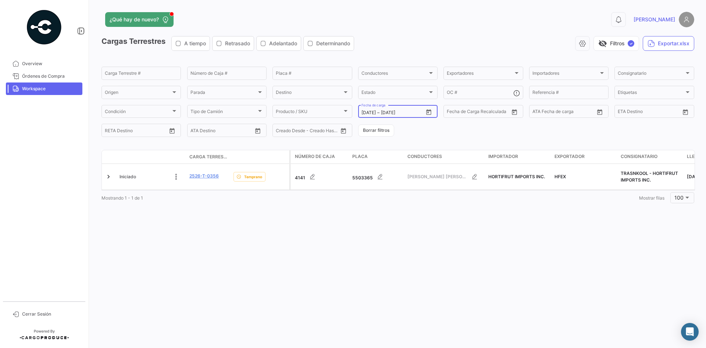
click at [428, 113] on icon "Open calendar" at bounding box center [428, 112] width 7 height 7
click at [377, 215] on div "22" at bounding box center [379, 215] width 11 height 13
type input "[DATE]"
click at [377, 215] on div "22" at bounding box center [379, 215] width 11 height 13
type input "[DATE]"
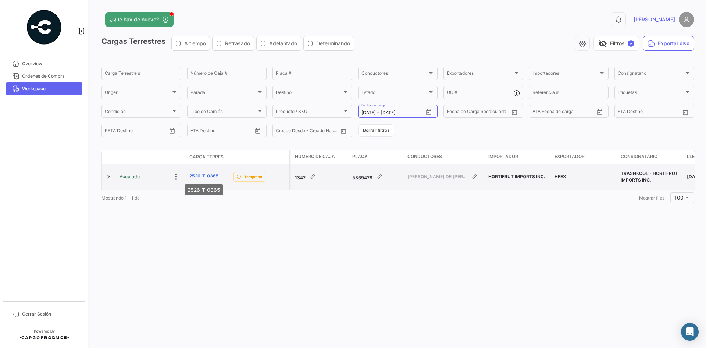
click at [201, 172] on link "2526-T-0365" at bounding box center [203, 175] width 29 height 7
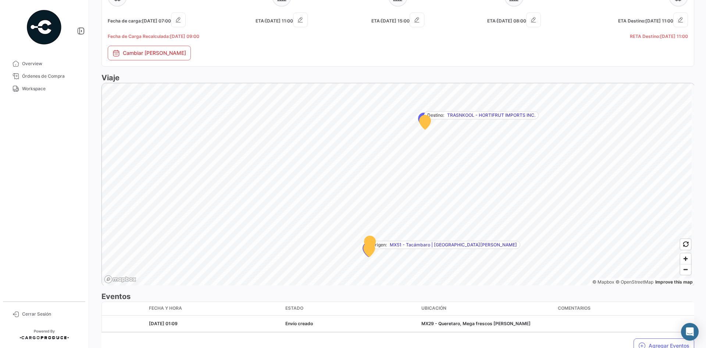
scroll to position [396, 0]
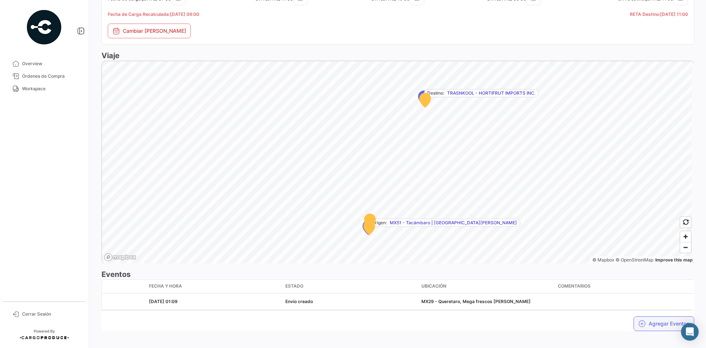
click at [658, 317] on button "Agregar Eventos" at bounding box center [664, 323] width 61 height 15
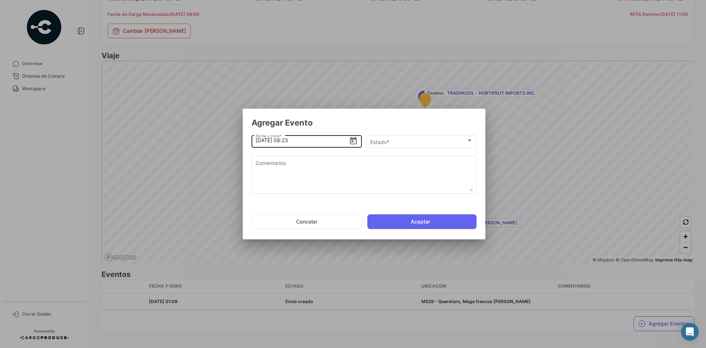
click at [351, 140] on icon "Open calendar" at bounding box center [353, 140] width 9 height 9
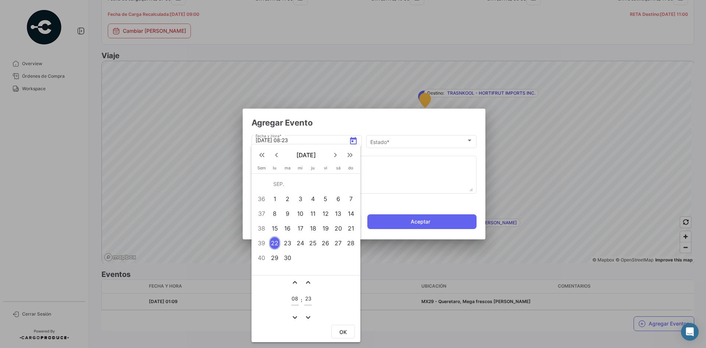
click at [355, 229] on div "21" at bounding box center [351, 227] width 12 height 13
click at [289, 137] on div at bounding box center [353, 174] width 706 height 348
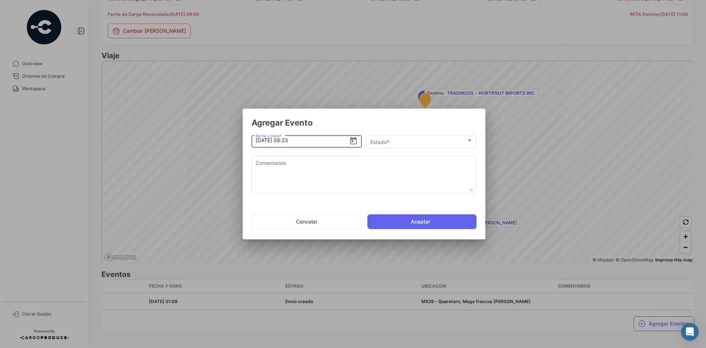
click at [289, 140] on input "[DATE] 08:23" at bounding box center [303, 140] width 94 height 26
type input "[DATE] 22:14"
click at [391, 138] on div "Estado * Estado *" at bounding box center [421, 140] width 103 height 14
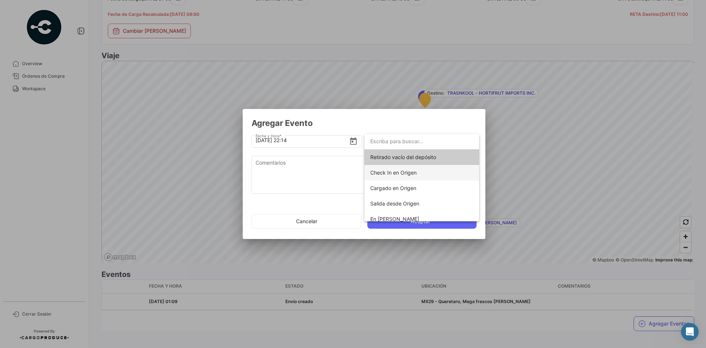
click at [404, 169] on span "Check In en Origen" at bounding box center [421, 172] width 103 height 15
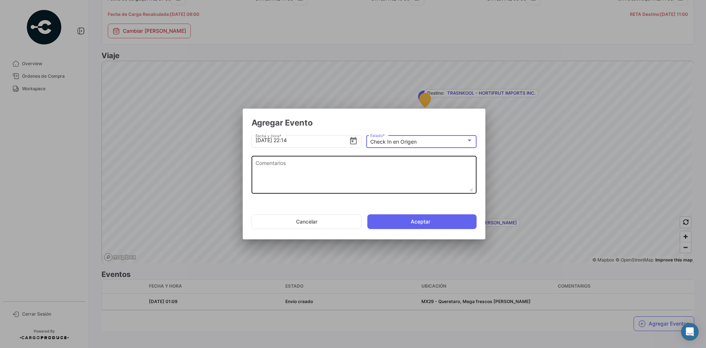
click at [355, 170] on textarea "Comentarios" at bounding box center [364, 175] width 217 height 32
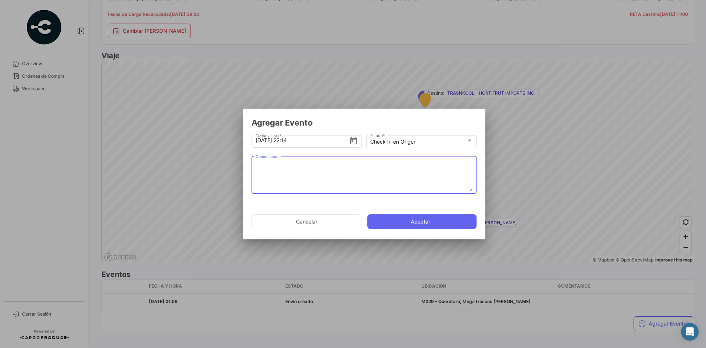
click at [356, 171] on textarea "Comentarios" at bounding box center [364, 175] width 217 height 32
paste textarea "Hora en la que la unidad llega al cooler de carga"
type textarea "Hora en la que la unidad llega al cooler de carga"
click at [416, 218] on button "Aceptar" at bounding box center [421, 221] width 109 height 15
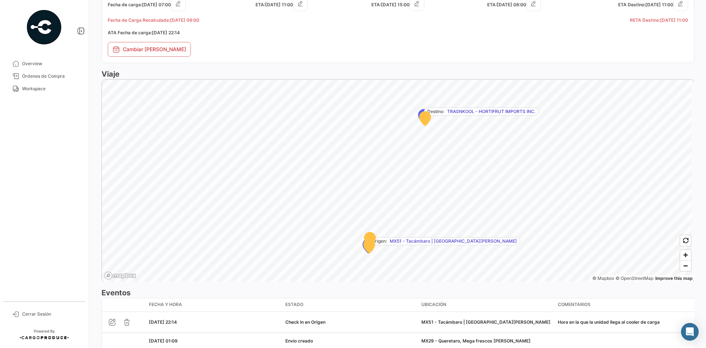
scroll to position [415, 0]
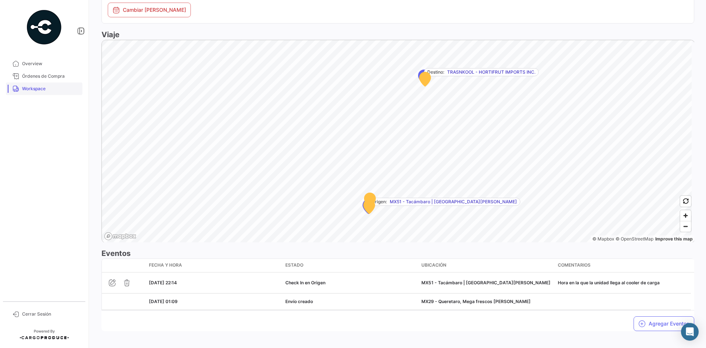
click at [42, 90] on span "Workspace" at bounding box center [50, 88] width 57 height 7
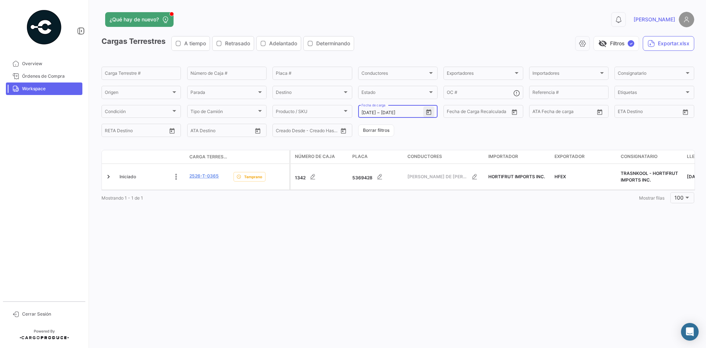
click at [430, 111] on icon "Open calendar" at bounding box center [428, 112] width 7 height 7
click at [389, 215] on div "23" at bounding box center [393, 215] width 12 height 13
type input "[DATE]"
click at [391, 215] on div "23" at bounding box center [393, 215] width 12 height 13
type input "[DATE]"
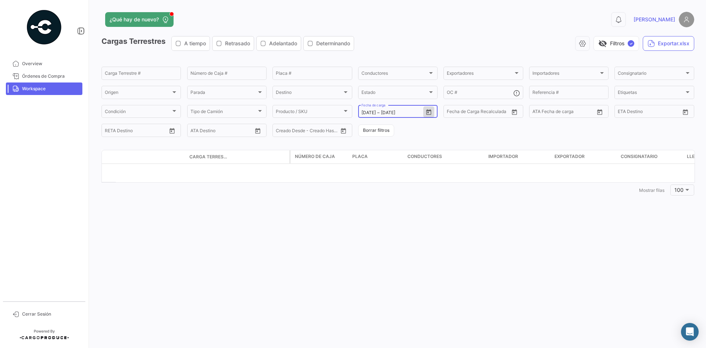
click at [429, 111] on icon "Open calendar" at bounding box center [428, 112] width 5 height 6
click at [379, 216] on div "22" at bounding box center [379, 215] width 11 height 13
type input "[DATE]"
click at [379, 216] on div "22" at bounding box center [379, 215] width 11 height 13
type input "[DATE]"
